Goal: Information Seeking & Learning: Find specific fact

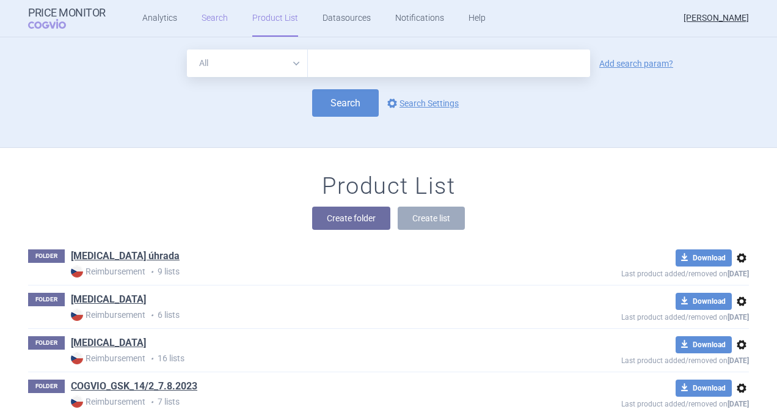
click at [202, 15] on link "Search" at bounding box center [214, 18] width 26 height 37
click at [348, 63] on input "text" at bounding box center [449, 62] width 282 height 27
type input "[MEDICAL_DATA]"
click button "Search" at bounding box center [345, 102] width 67 height 27
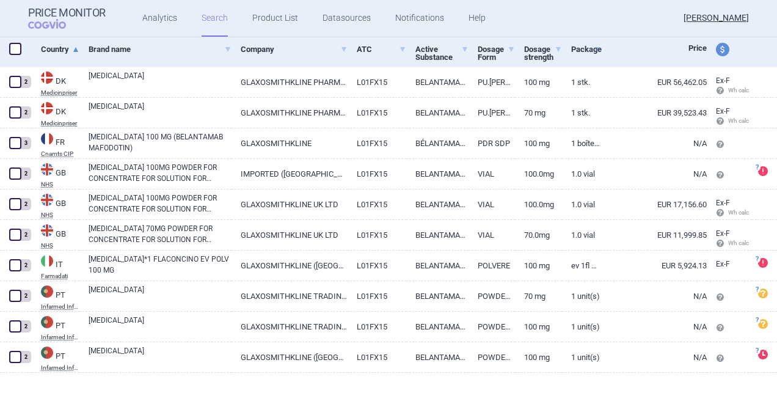
scroll to position [187, 0]
click at [716, 52] on span "price and currency" at bounding box center [722, 48] width 13 height 13
select select "ex-factory"
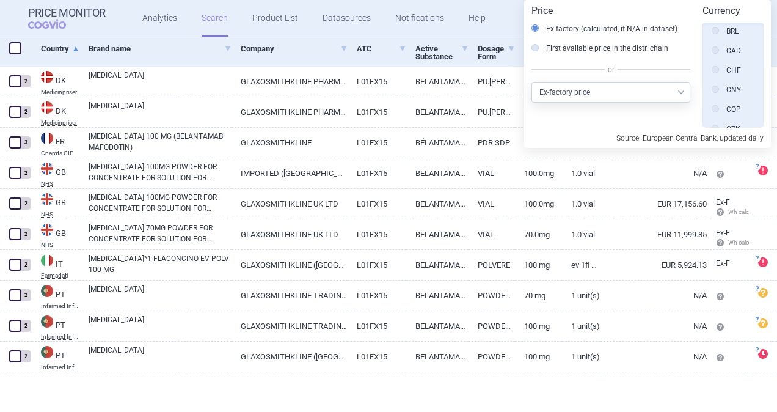
scroll to position [183, 0]
click at [716, 70] on icon at bounding box center [714, 67] width 7 height 7
click at [716, 70] on input "CZK" at bounding box center [718, 69] width 12 height 12
